Goal: Information Seeking & Learning: Check status

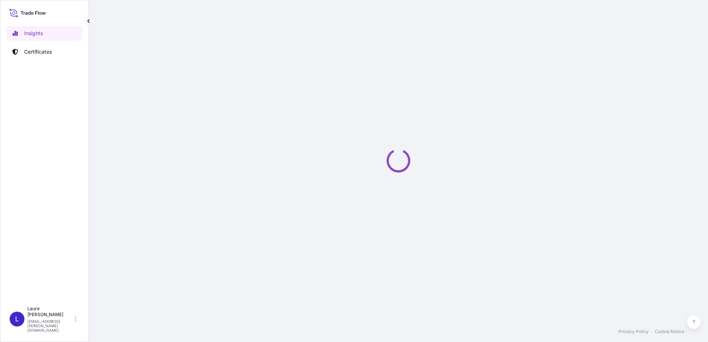
select select "2025"
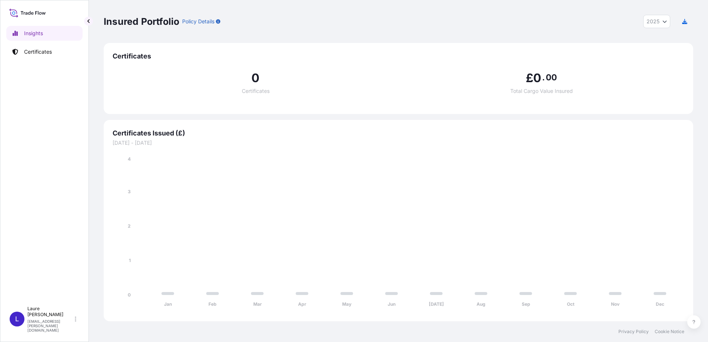
click at [176, 74] on div "0 Certificates" at bounding box center [256, 82] width 286 height 21
click at [161, 86] on div "0 Certificates" at bounding box center [256, 82] width 286 height 21
click at [162, 86] on div "0 Certificates" at bounding box center [256, 82] width 286 height 21
click at [163, 84] on div "0 Certificates" at bounding box center [256, 82] width 286 height 21
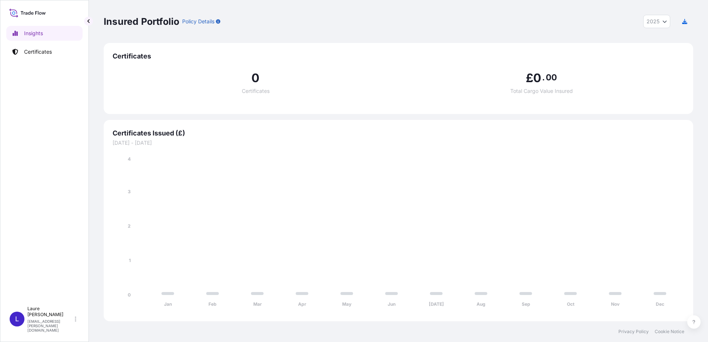
click at [163, 84] on div "0 Certificates" at bounding box center [256, 82] width 286 height 21
